Goal: Transaction & Acquisition: Purchase product/service

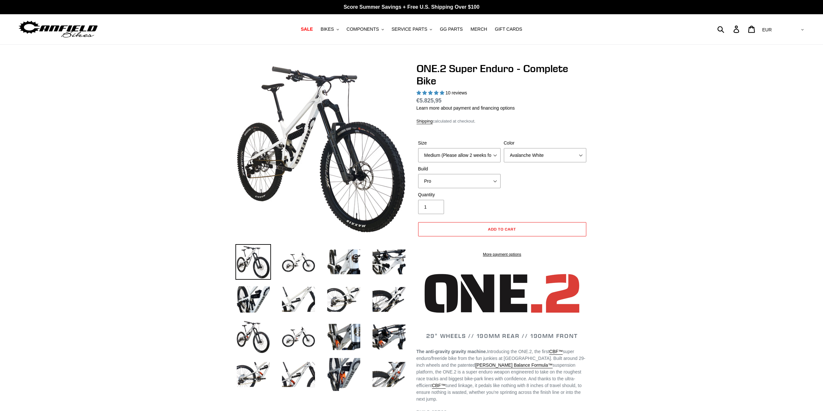
select select "highest-rating"
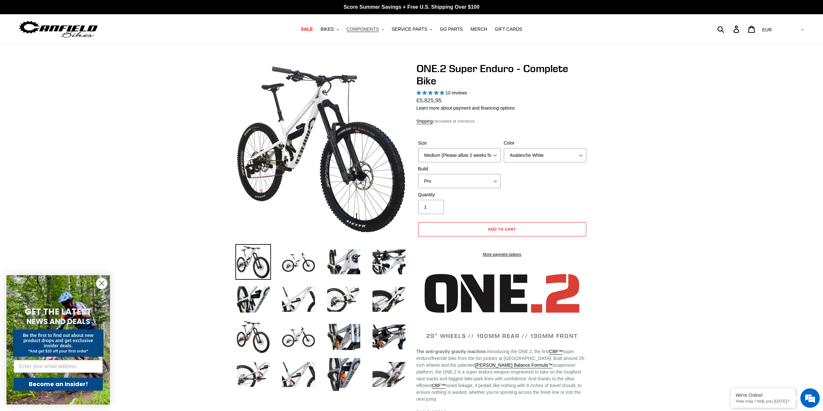
click at [379, 27] on span "COMPONENTS" at bounding box center [363, 30] width 32 height 6
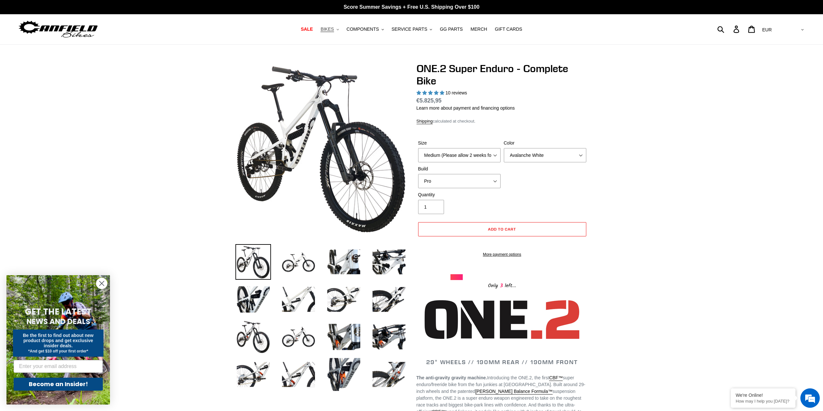
click at [333, 29] on span "BIKES" at bounding box center [327, 30] width 13 height 6
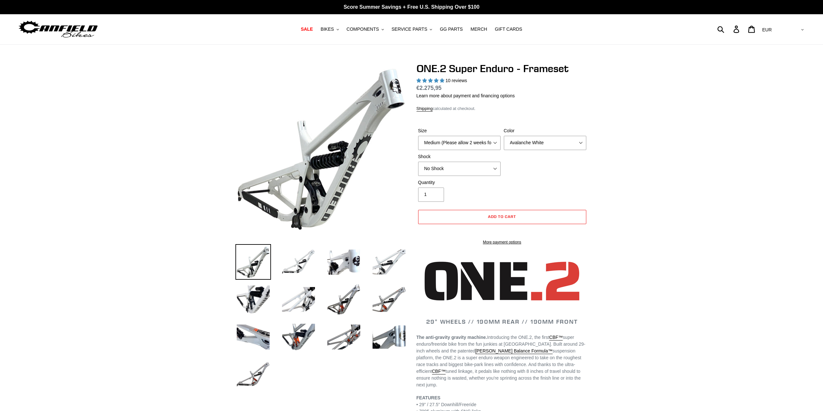
select select "highest-rating"
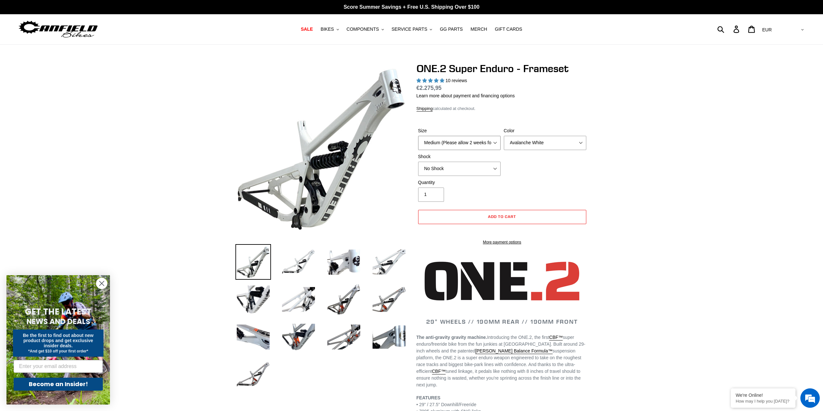
click at [482, 142] on select "Medium (Please allow 2 weeks for delivery) Large (Sold Out)" at bounding box center [459, 143] width 83 height 14
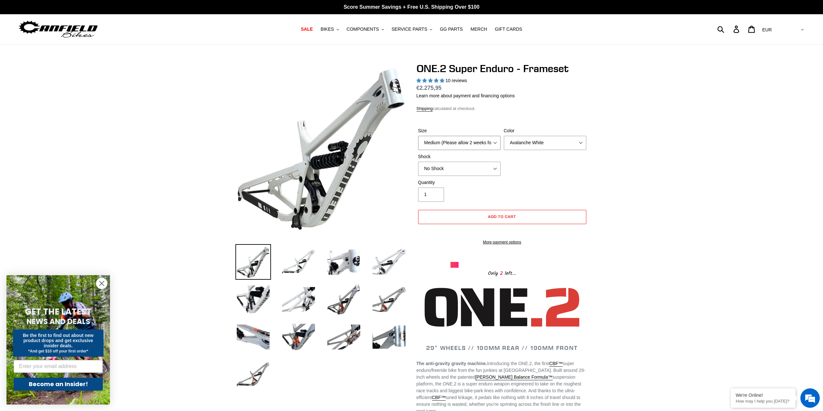
click at [482, 142] on select "Medium (Please allow 2 weeks for delivery) Large (Sold Out)" at bounding box center [459, 143] width 83 height 14
click at [519, 144] on select "Avalanche White Bentonite Grey" at bounding box center [545, 143] width 83 height 14
